Goal: Use online tool/utility: Utilize a website feature to perform a specific function

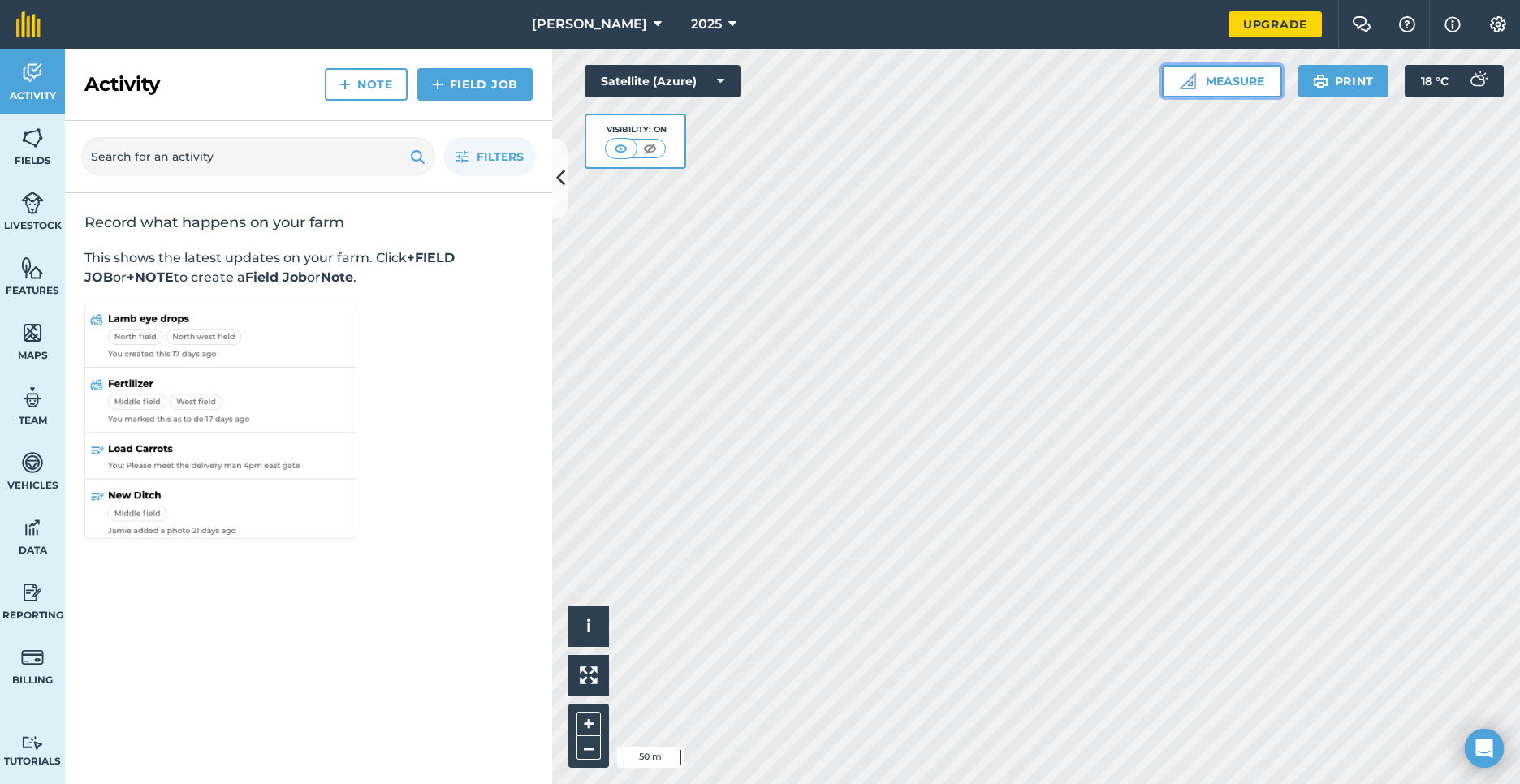
click at [1261, 77] on button "Measure" at bounding box center [1221, 80] width 120 height 32
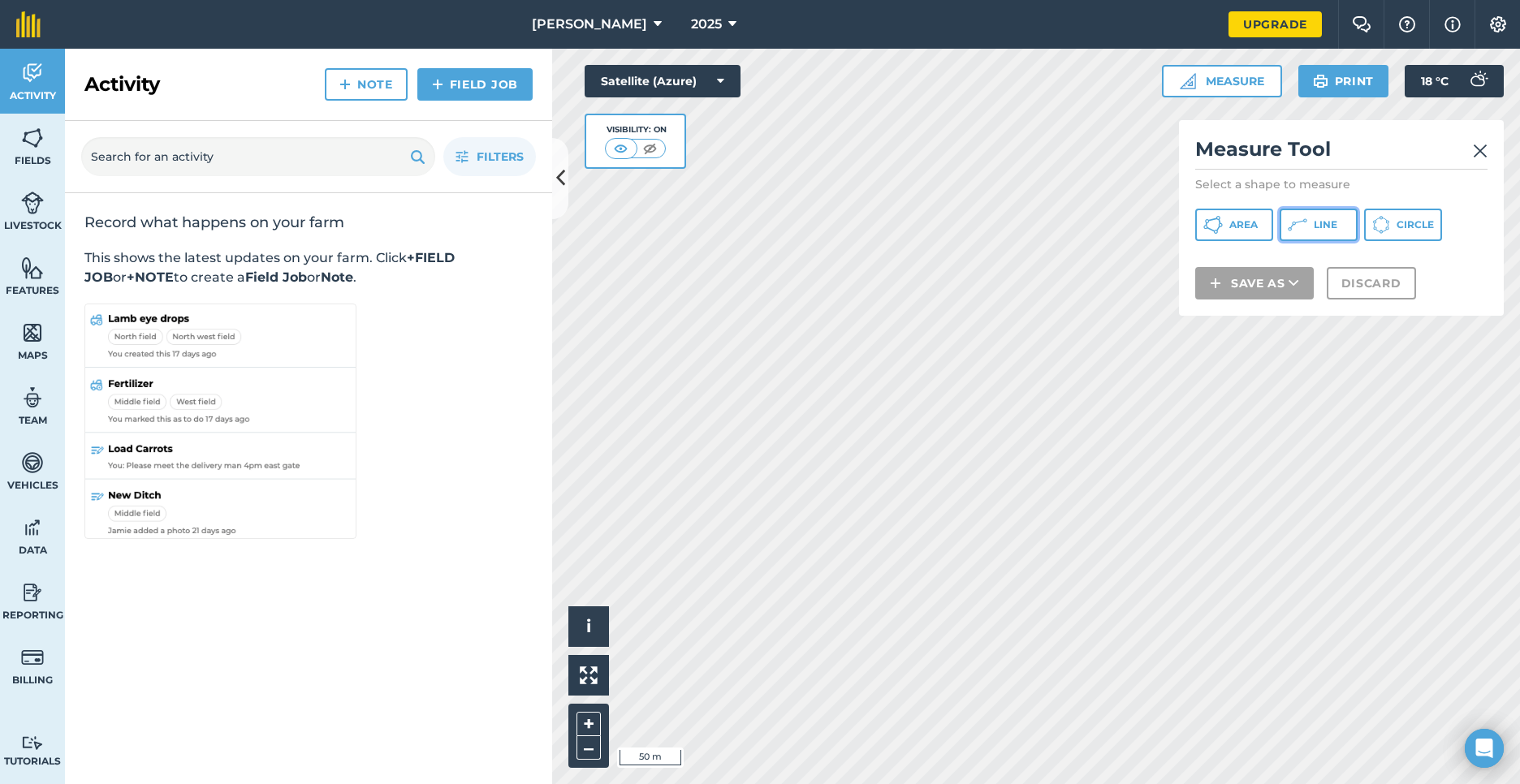
click at [1293, 216] on icon at bounding box center [1297, 224] width 19 height 19
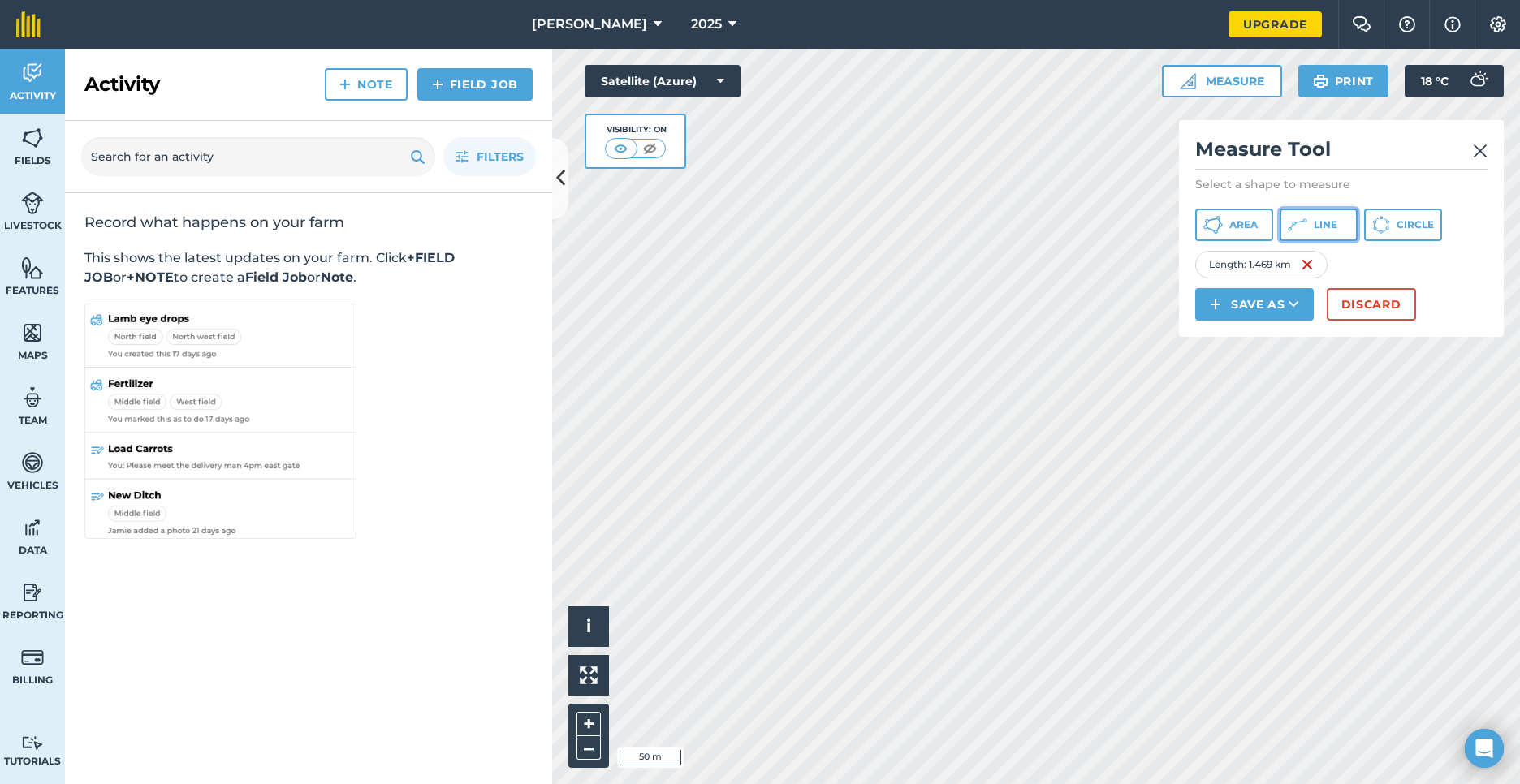
click at [1301, 237] on button "Line" at bounding box center [1318, 224] width 78 height 32
click at [990, 783] on html "[PERSON_NAME] 2025 Upgrade Farm Chat Help Info Settings Map printing is not ava…" at bounding box center [760, 392] width 1520 height 784
click at [1259, 236] on button "Area" at bounding box center [1234, 224] width 78 height 32
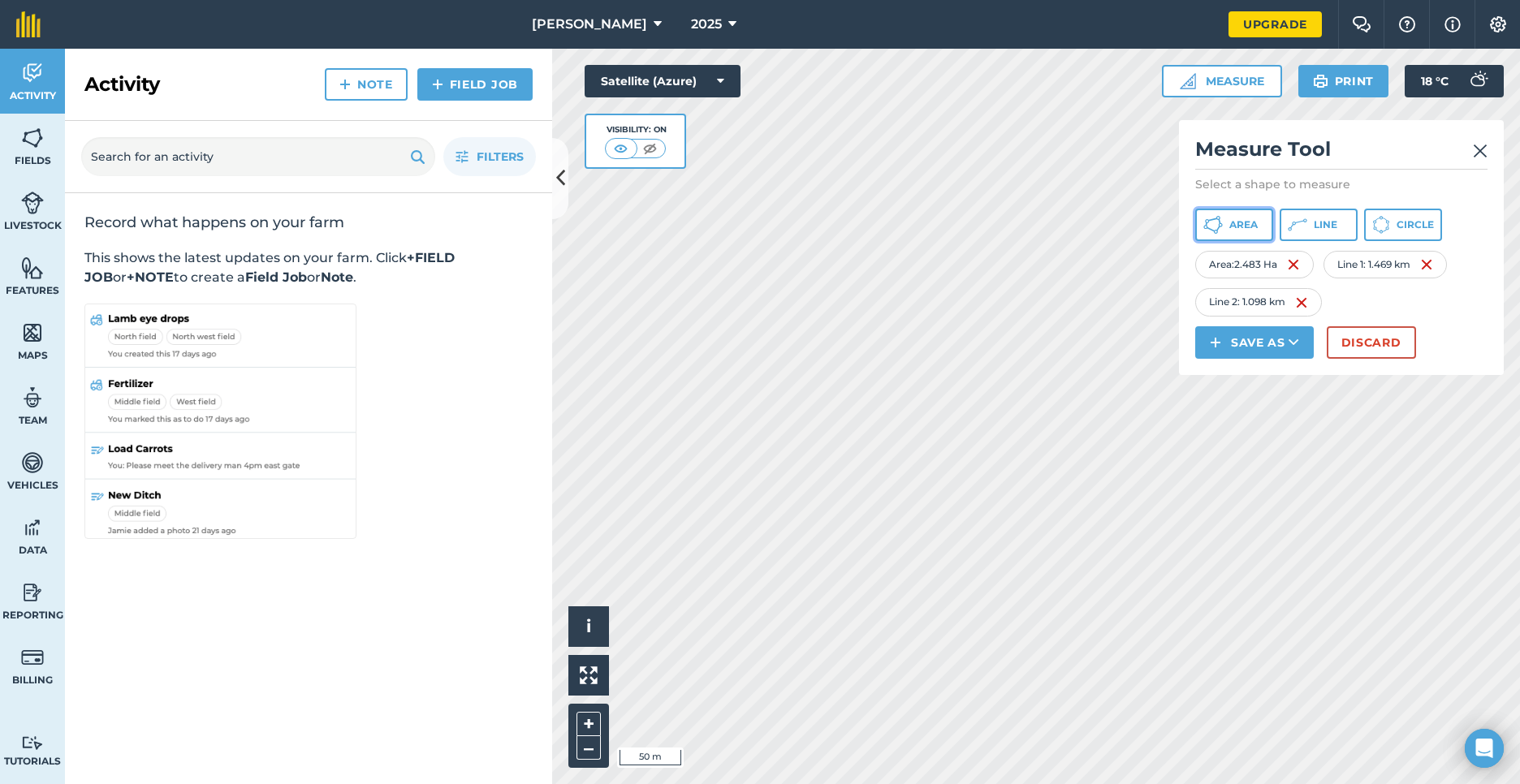
click at [1248, 220] on span "Area" at bounding box center [1244, 225] width 28 height 13
click at [996, 783] on html "[PERSON_NAME] 2025 Upgrade Farm Chat Help Info Settings Map printing is not ava…" at bounding box center [760, 392] width 1520 height 784
click at [565, 183] on button at bounding box center [560, 178] width 17 height 81
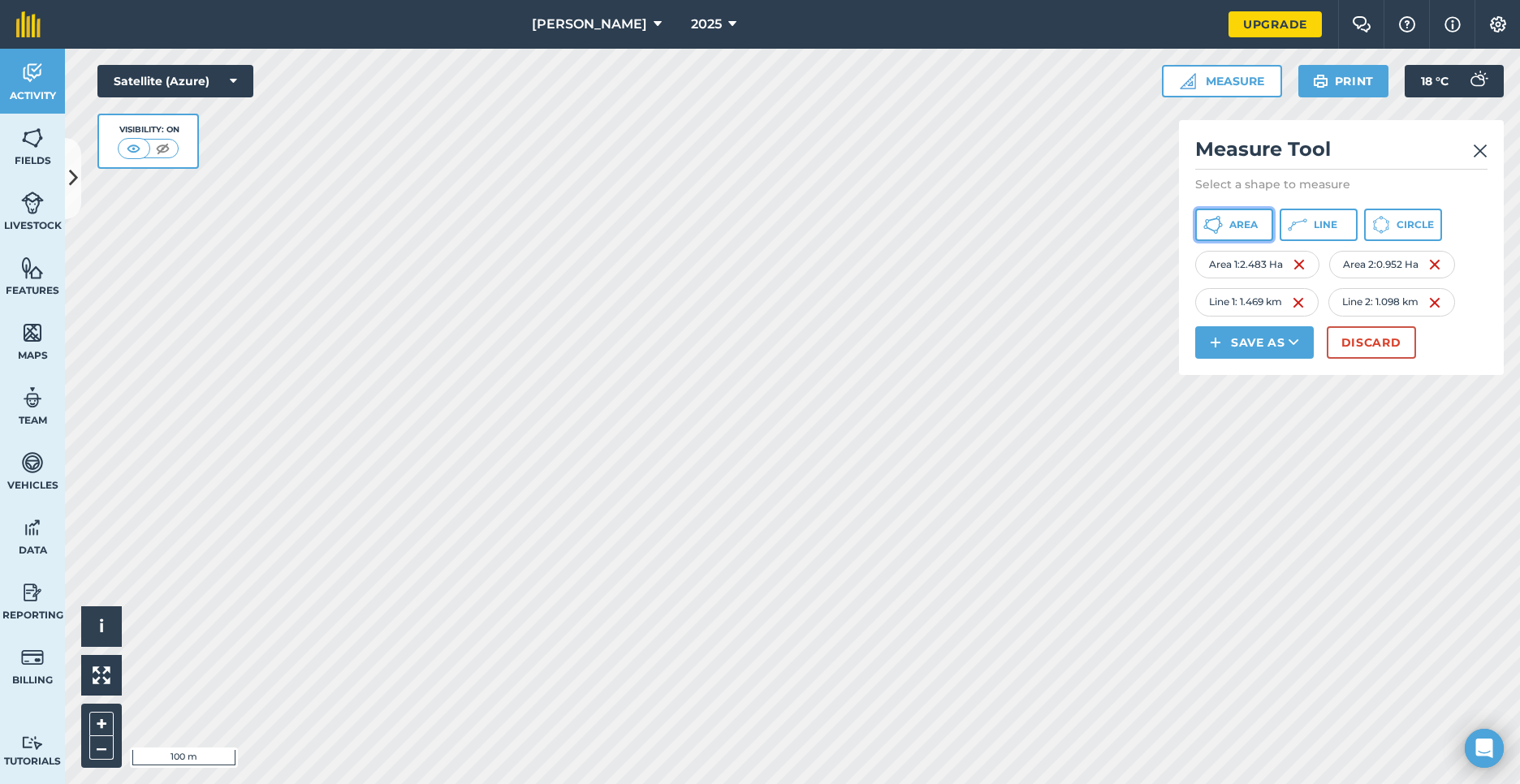
click at [1238, 221] on span "Area" at bounding box center [1244, 225] width 28 height 13
